Goal: Information Seeking & Learning: Find specific fact

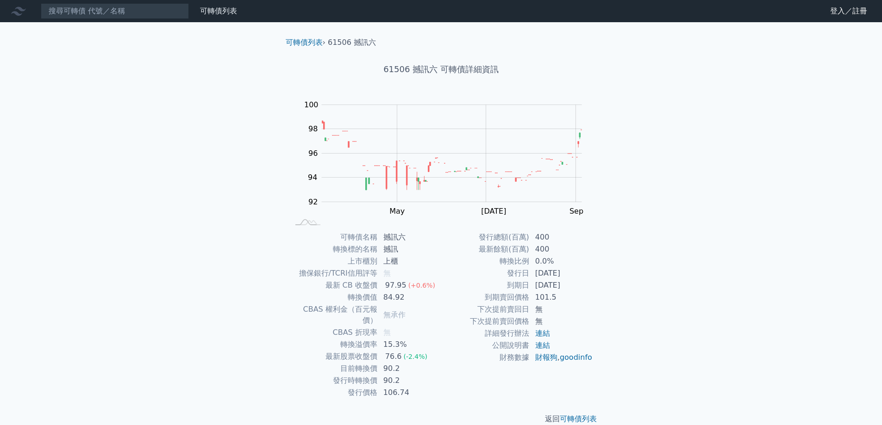
drag, startPoint x: 590, startPoint y: 285, endPoint x: 529, endPoint y: 280, distance: 61.7
click at [529, 280] on tr "到期日 [DATE]" at bounding box center [517, 286] width 152 height 12
click at [529, 280] on td "到期日" at bounding box center [485, 286] width 88 height 12
drag, startPoint x: 583, startPoint y: 292, endPoint x: 536, endPoint y: 290, distance: 46.8
click at [536, 290] on tbody "發行總額(百萬) 400 最新餘額(百萬) 400 轉換比例 0.0% 發行日 [DATE] 到期日 [DATE] 到期賣回價格 101.5 下次提前賣回日 …" at bounding box center [517, 297] width 152 height 132
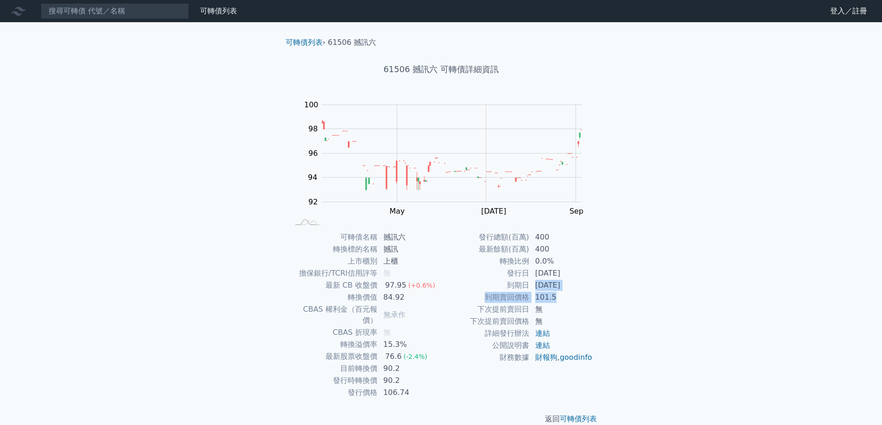
click at [536, 290] on td "[DATE]" at bounding box center [561, 286] width 63 height 12
drag, startPoint x: 399, startPoint y: 361, endPoint x: 380, endPoint y: 361, distance: 19.9
click at [380, 363] on td "90.2" at bounding box center [409, 369] width 63 height 12
